Goal: Information Seeking & Learning: Compare options

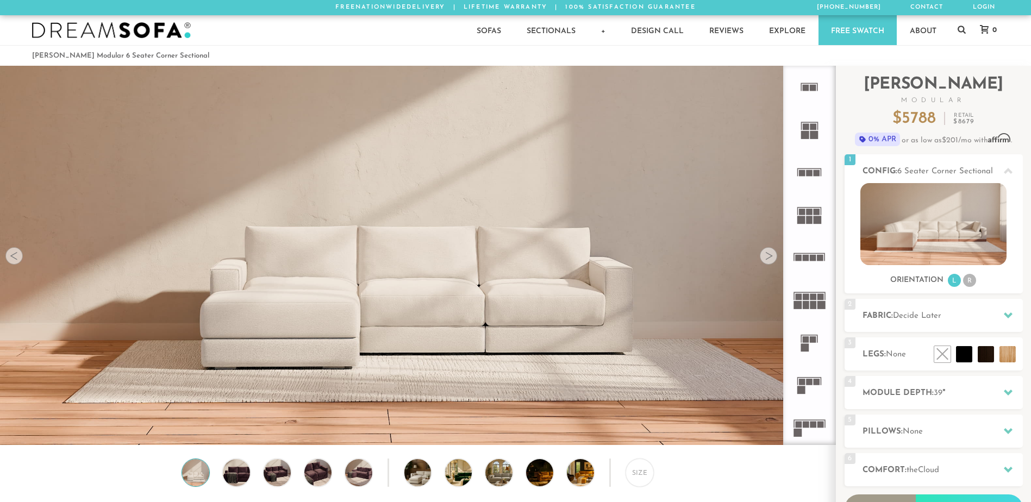
scroll to position [12707, 1022]
click at [814, 420] on icon at bounding box center [809, 427] width 42 height 42
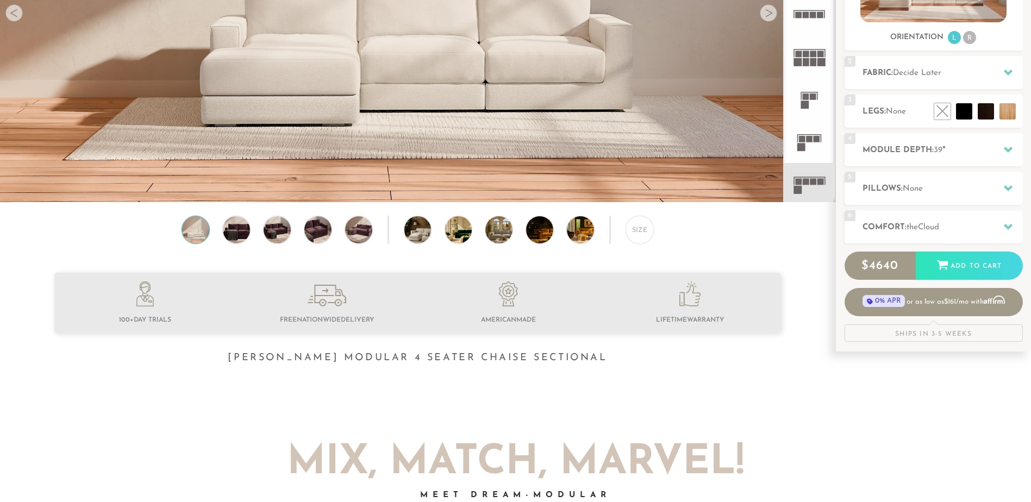
scroll to position [272, 0]
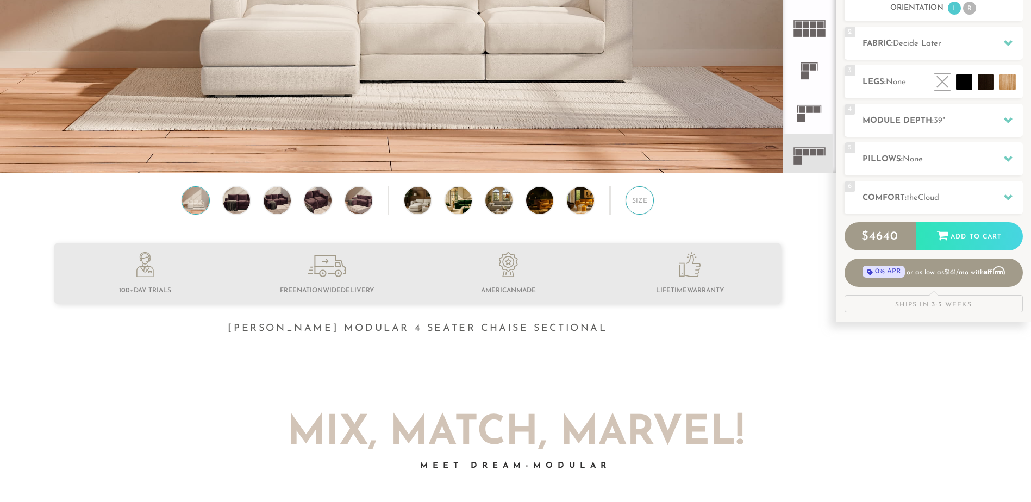
click at [644, 210] on div "Size" at bounding box center [639, 200] width 28 height 28
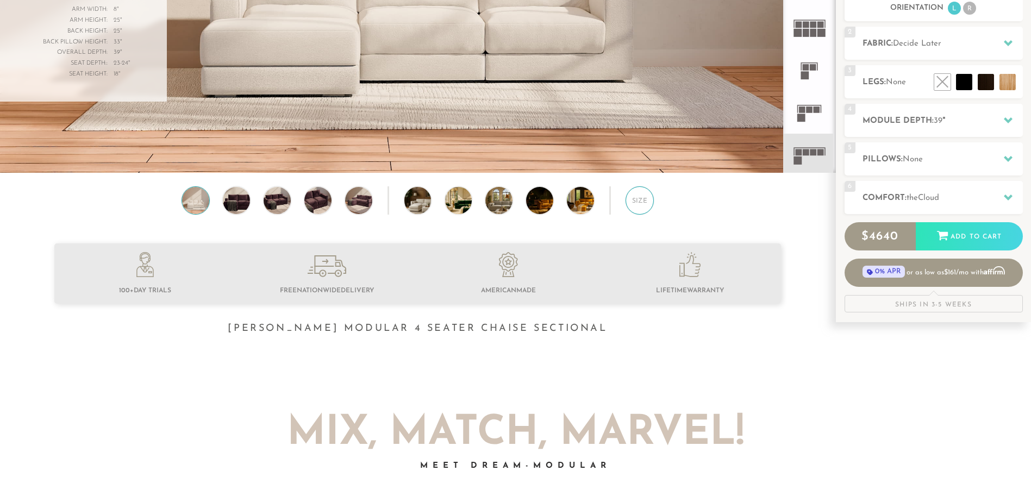
click at [644, 210] on div "Size" at bounding box center [639, 200] width 28 height 28
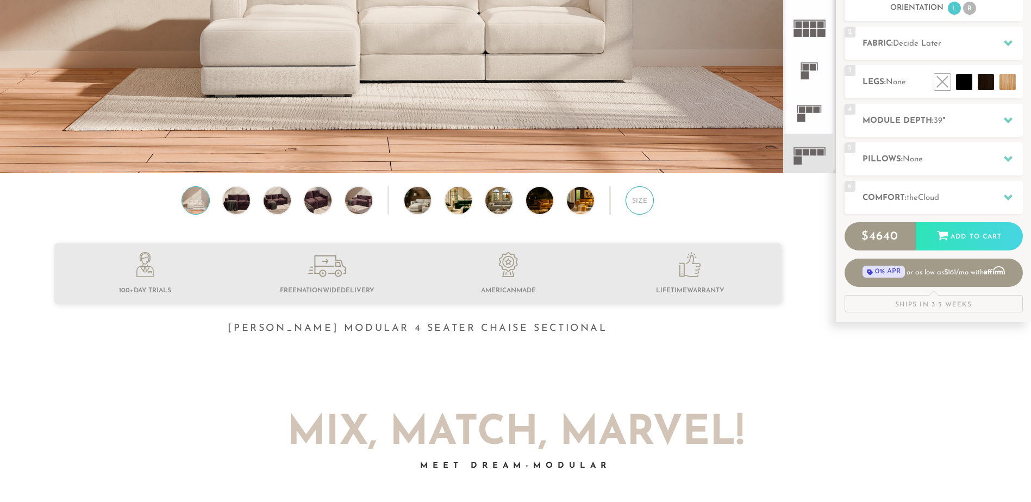
click at [644, 210] on div "Size" at bounding box center [639, 200] width 28 height 28
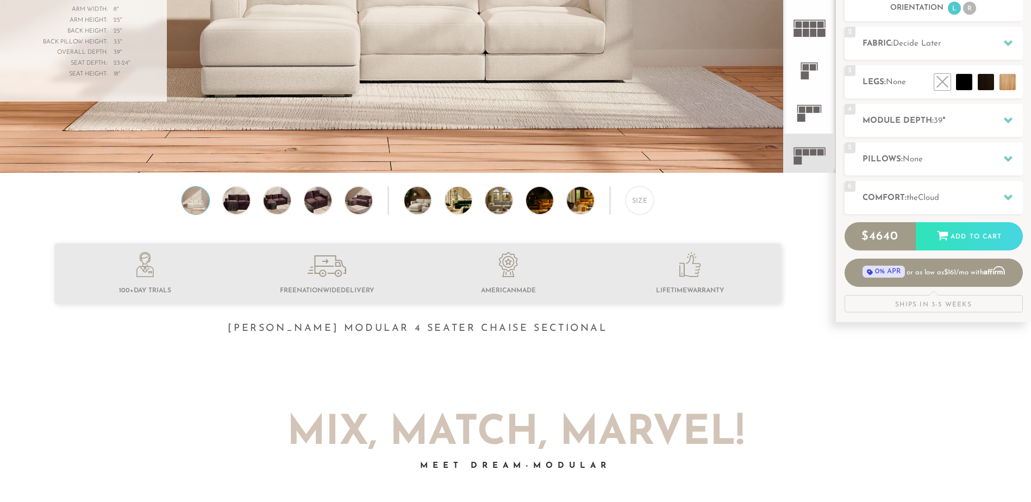
scroll to position [275, 0]
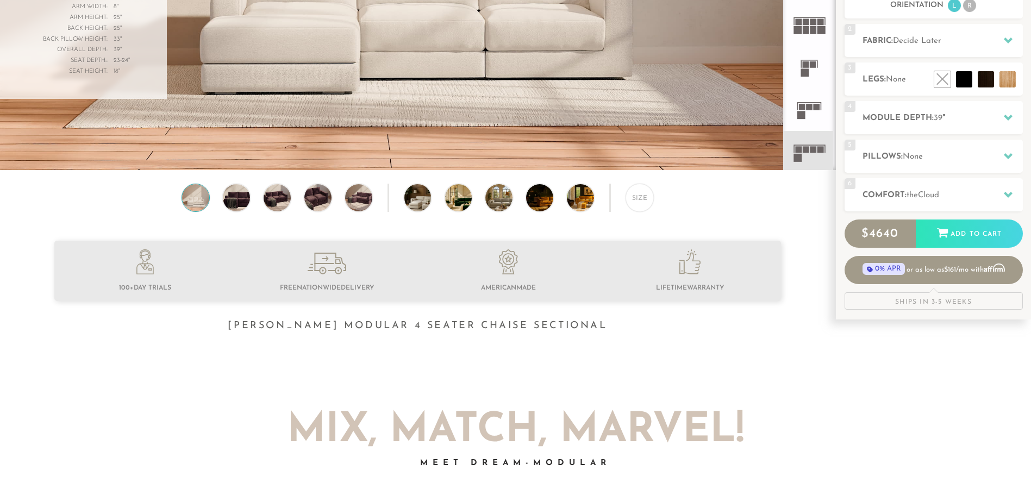
click at [666, 194] on div "Size" at bounding box center [417, 201] width 835 height 34
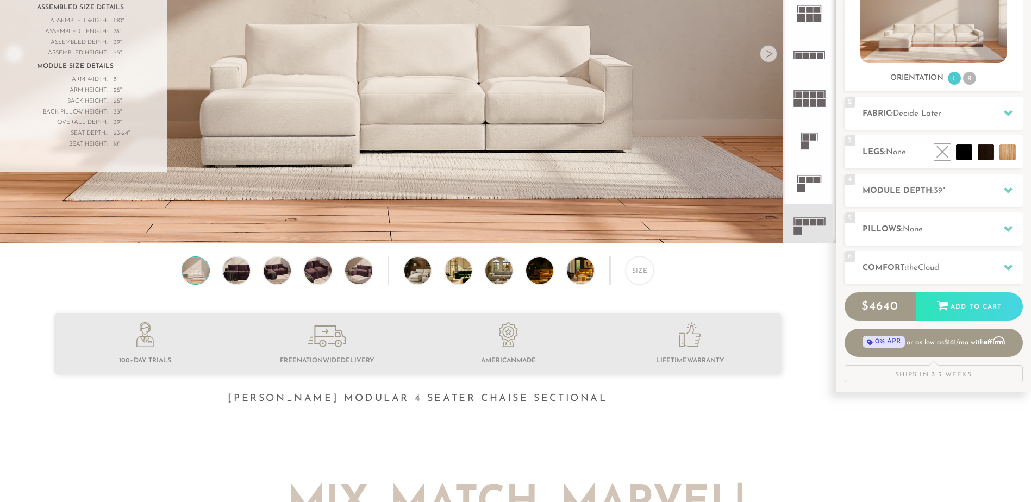
scroll to position [231, 0]
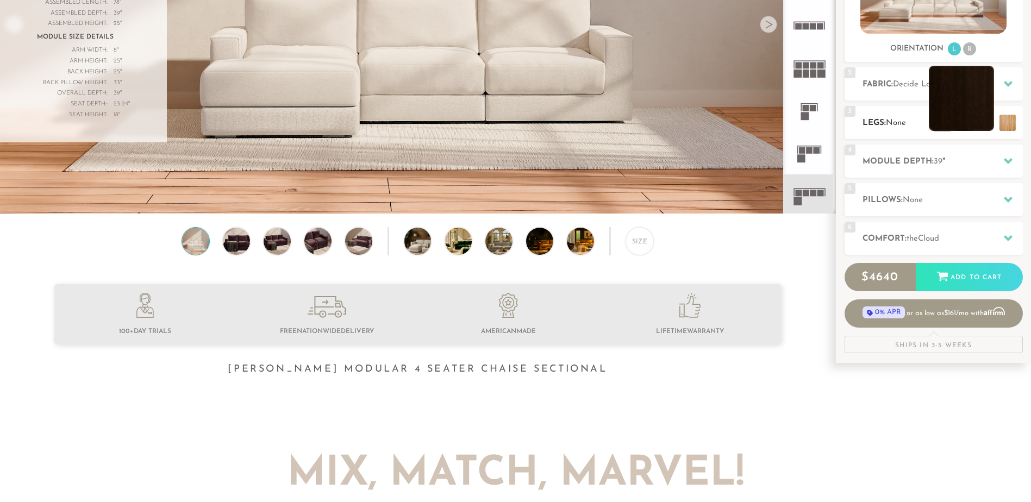
click at [966, 131] on li at bounding box center [960, 98] width 65 height 65
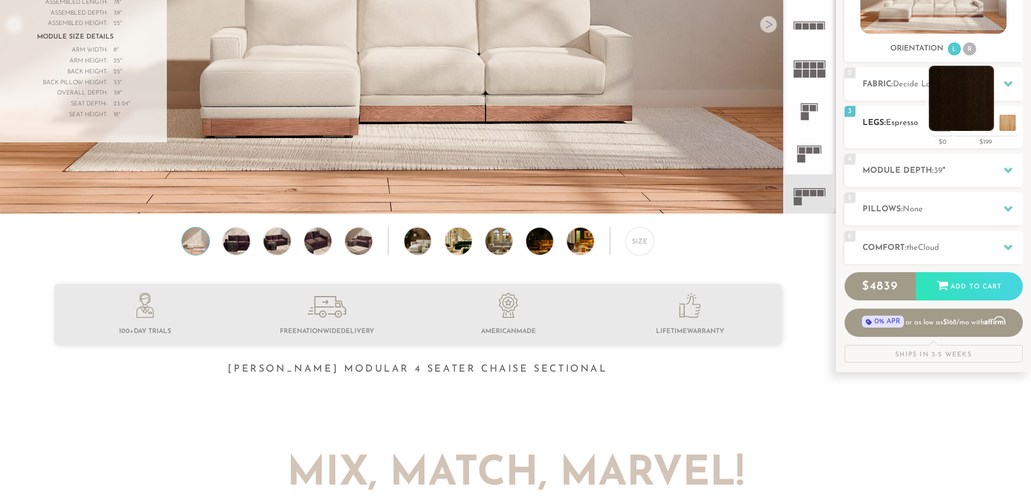
click at [966, 131] on li at bounding box center [960, 98] width 65 height 65
click at [968, 131] on div "3 Legs: Espresso $0 $199 Nailheads:" at bounding box center [933, 127] width 178 height 42
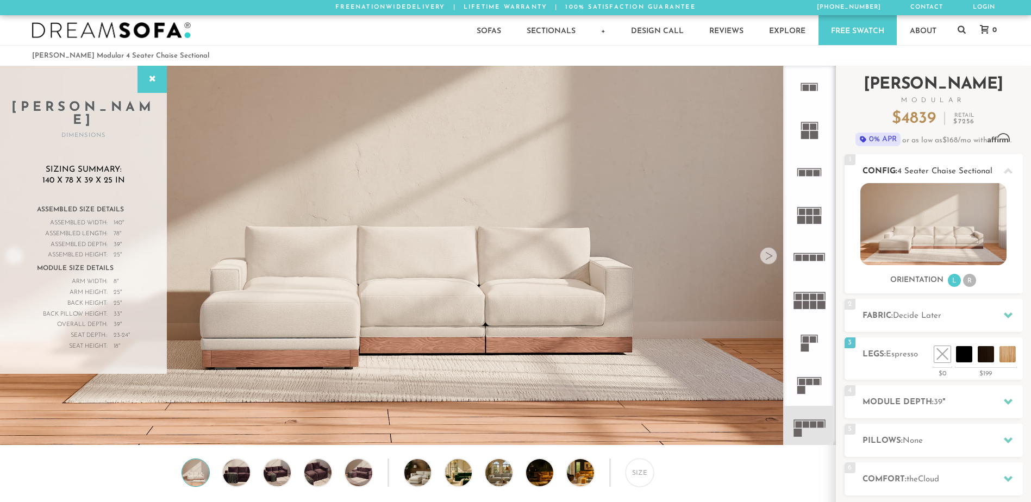
click at [955, 228] on img at bounding box center [933, 224] width 146 height 82
click at [810, 173] on rect at bounding box center [809, 173] width 7 height 7
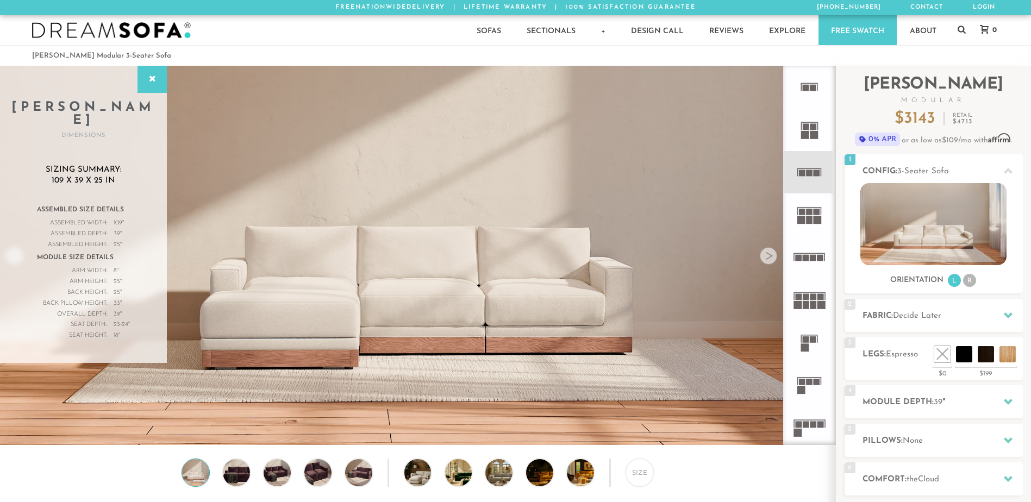
click at [812, 428] on rect at bounding box center [812, 425] width 7 height 7
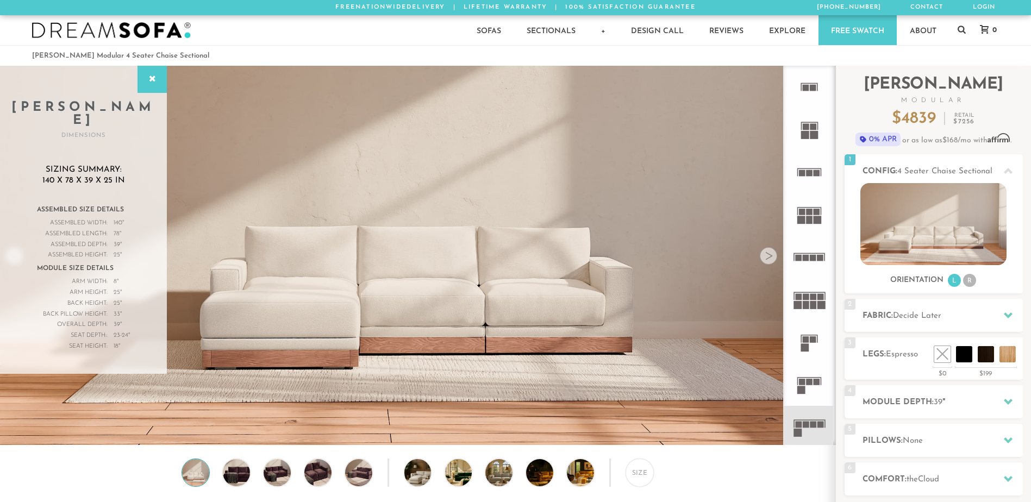
click at [812, 428] on rect at bounding box center [812, 425] width 7 height 7
